Goal: Transaction & Acquisition: Purchase product/service

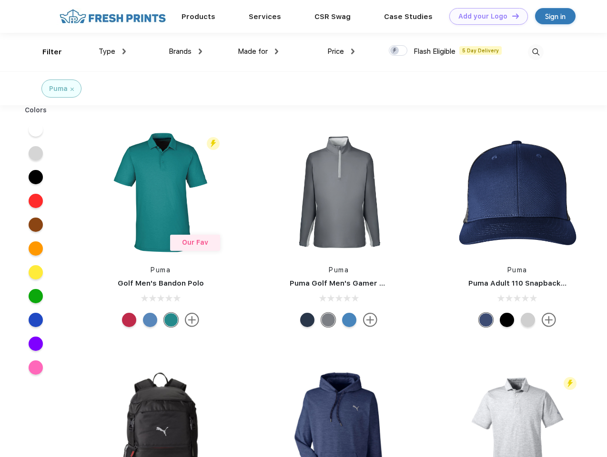
scroll to position [0, 0]
click at [485, 16] on link "Add your Logo Design Tool" at bounding box center [488, 16] width 79 height 17
click at [0, 0] on div "Design Tool" at bounding box center [0, 0] width 0 height 0
click at [511, 16] on link "Add your Logo Design Tool" at bounding box center [488, 16] width 79 height 17
click at [46, 52] on div "Filter" at bounding box center [52, 52] width 20 height 11
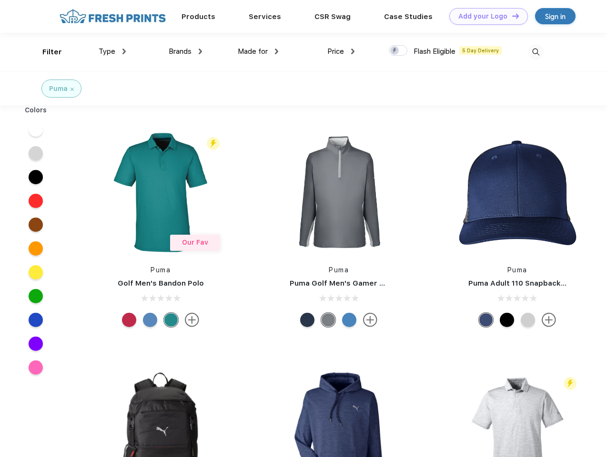
click at [112, 51] on span "Type" at bounding box center [107, 51] width 17 height 9
click at [185, 51] on span "Brands" at bounding box center [180, 51] width 23 height 9
click at [258, 51] on span "Made for" at bounding box center [253, 51] width 30 height 9
click at [341, 51] on span "Price" at bounding box center [335, 51] width 17 height 9
click at [398, 51] on div at bounding box center [398, 50] width 19 height 10
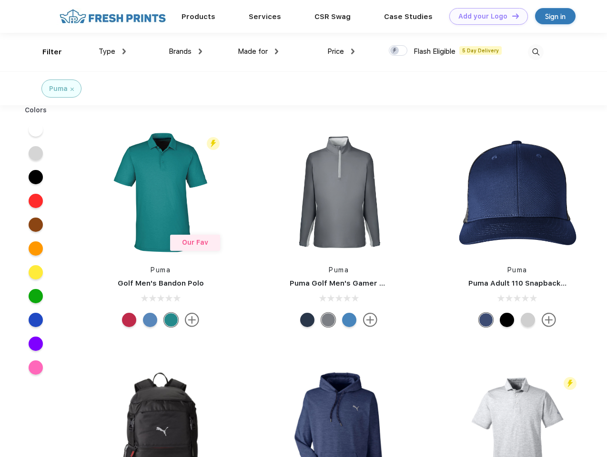
click at [395, 51] on input "checkbox" at bounding box center [392, 48] width 6 height 6
click at [535, 52] on img at bounding box center [536, 52] width 16 height 16
